Goal: Transaction & Acquisition: Obtain resource

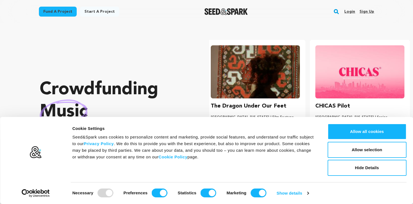
scroll to position [0, 109]
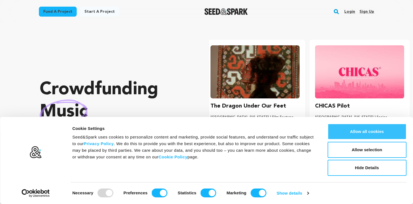
click at [359, 132] on button "Allow all cookies" at bounding box center [367, 131] width 79 height 16
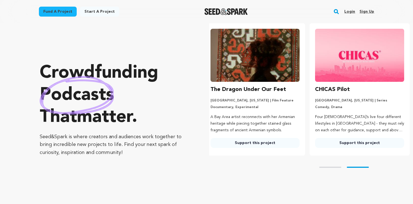
scroll to position [0, 0]
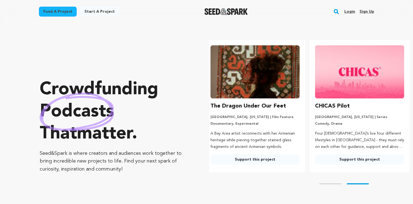
click at [67, 12] on link "Fund a project" at bounding box center [58, 12] width 38 height 10
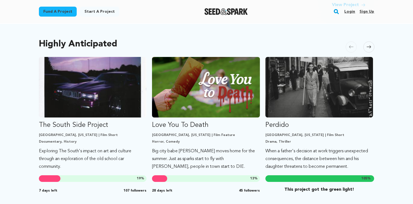
scroll to position [286, 0]
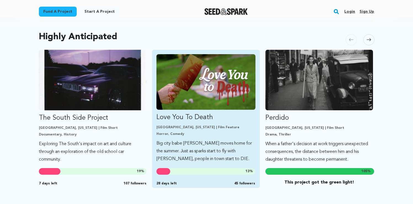
click at [205, 75] on img "Fund Love You To Death" at bounding box center [205, 81] width 99 height 55
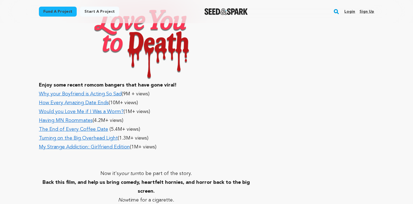
scroll to position [1932, 0]
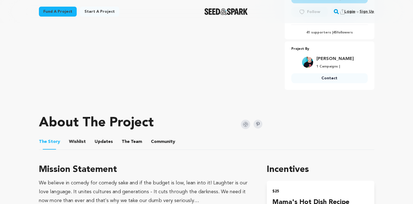
scroll to position [198, 0]
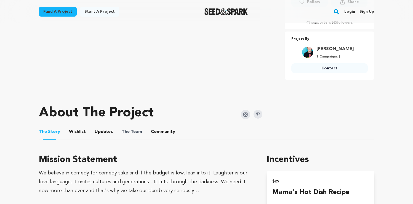
click at [122, 130] on span "The" at bounding box center [126, 131] width 8 height 7
click at [129, 135] on button "The Team" at bounding box center [131, 132] width 13 height 13
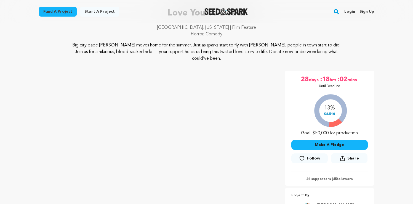
scroll to position [72, 0]
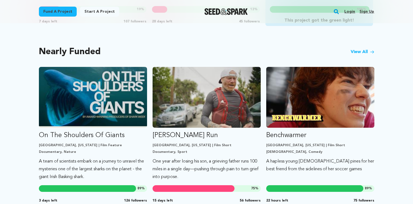
scroll to position [461, 0]
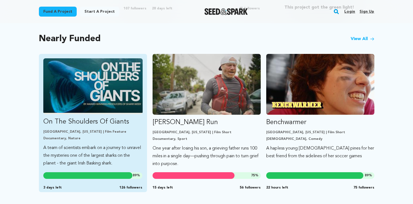
click at [102, 92] on img "Fund On The Shoulders Of Giants" at bounding box center [92, 86] width 99 height 56
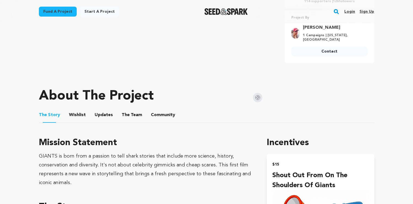
scroll to position [282, 0]
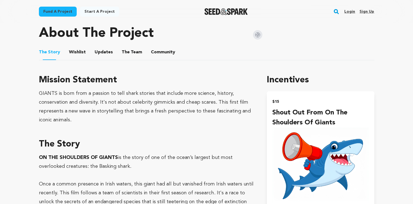
click at [129, 52] on button "The Team" at bounding box center [131, 53] width 13 height 13
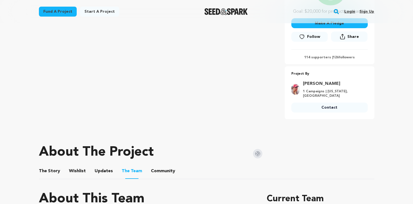
scroll to position [223, 0]
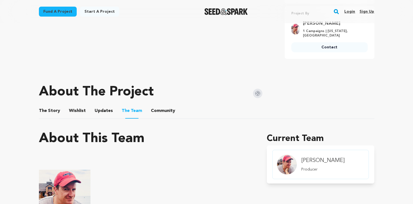
click at [50, 110] on button "The Story" at bounding box center [49, 111] width 13 height 13
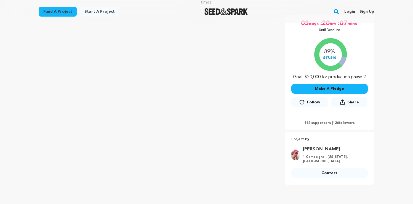
scroll to position [87, 0]
